Goal: Navigation & Orientation: Find specific page/section

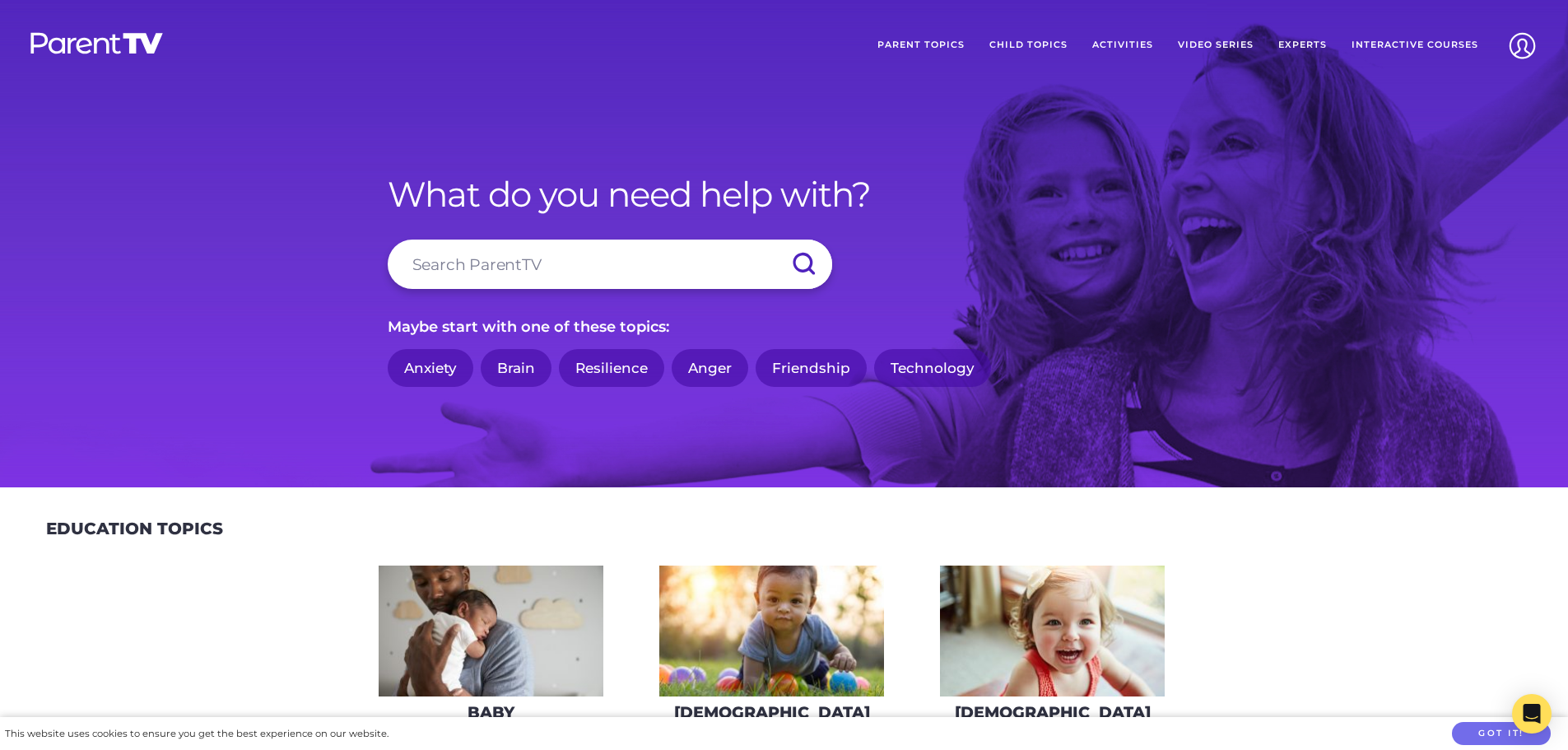
click at [968, 44] on link "Parent Topics" at bounding box center [921, 45] width 112 height 41
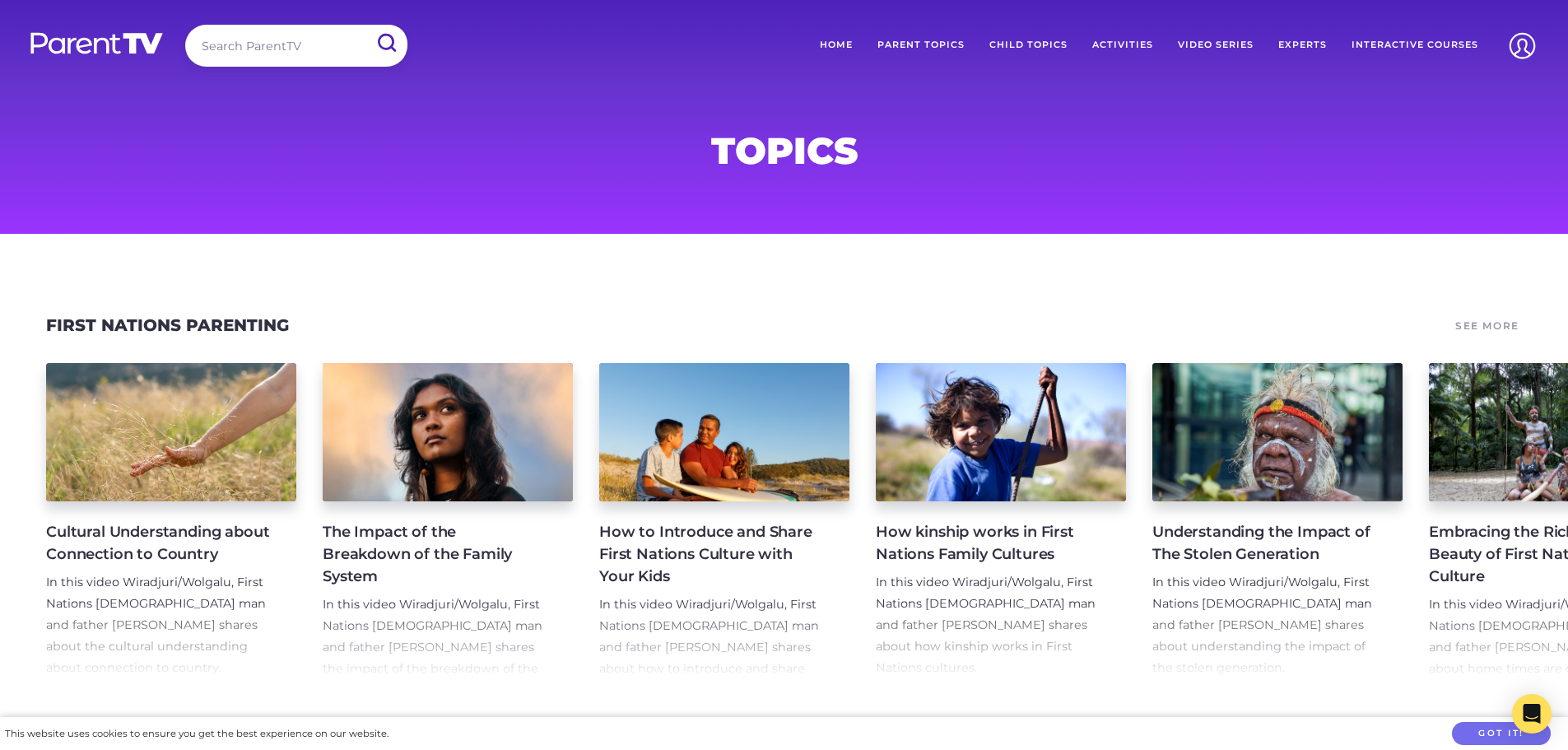
scroll to position [136, 0]
